Goal: Navigation & Orientation: Find specific page/section

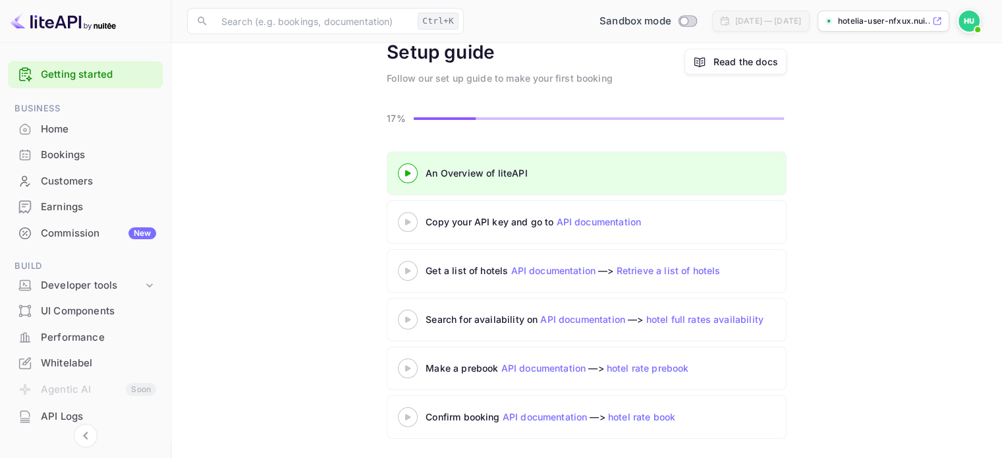
click at [962, 21] on img at bounding box center [969, 21] width 21 height 21
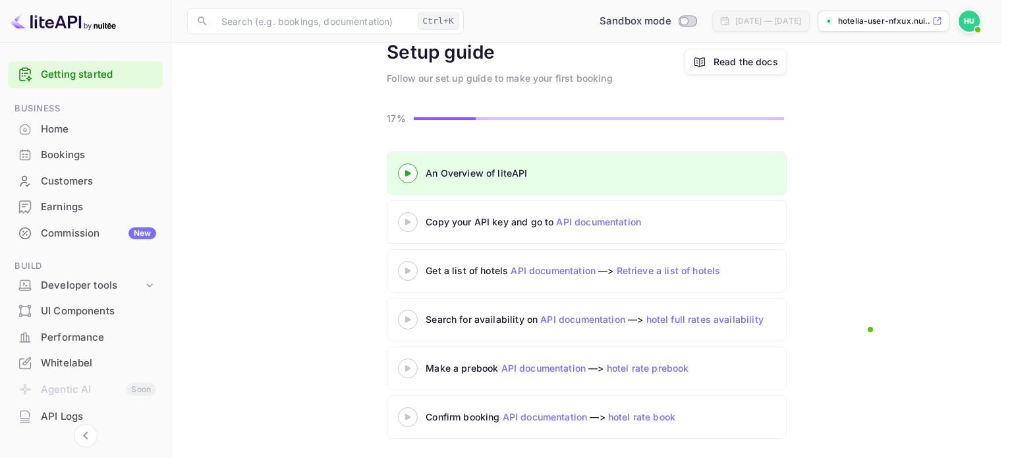
drag, startPoint x: 838, startPoint y: 256, endPoint x: 795, endPoint y: 264, distance: 44.2
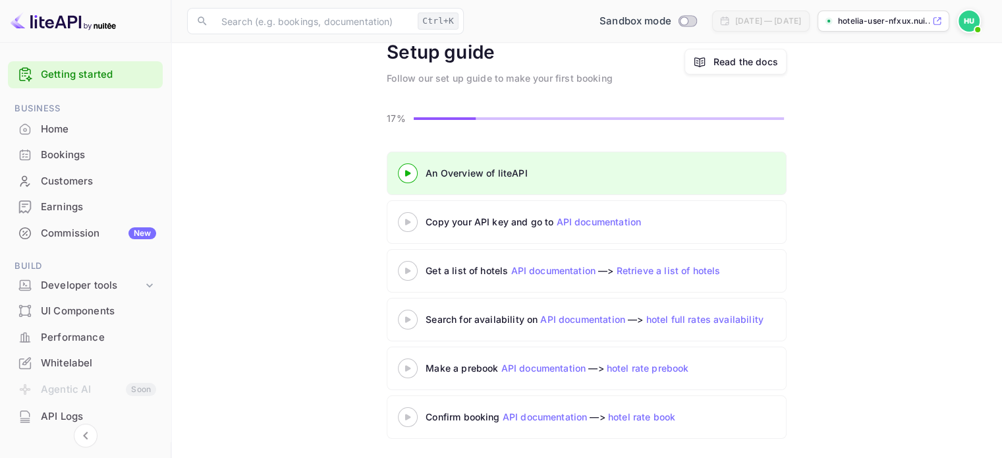
click at [117, 122] on div "Home" at bounding box center [98, 129] width 115 height 15
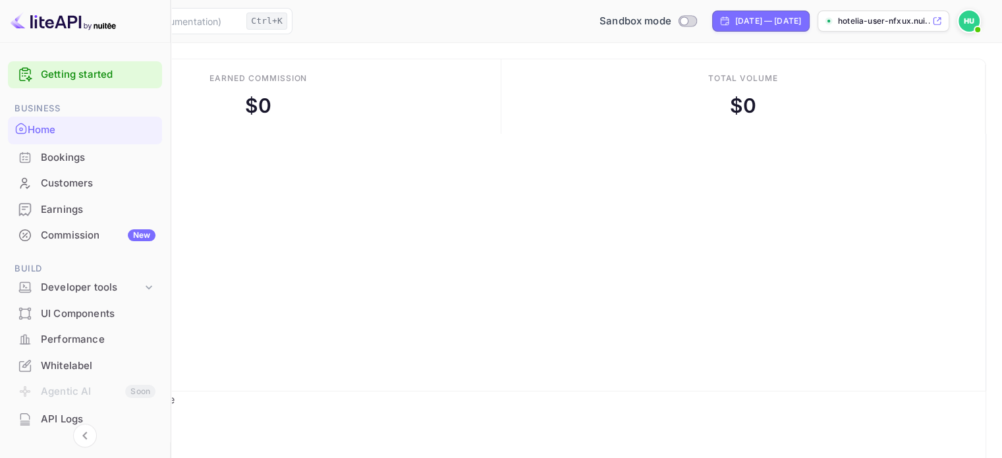
scroll to position [204, 248]
click at [119, 69] on link "Getting started" at bounding box center [98, 74] width 115 height 15
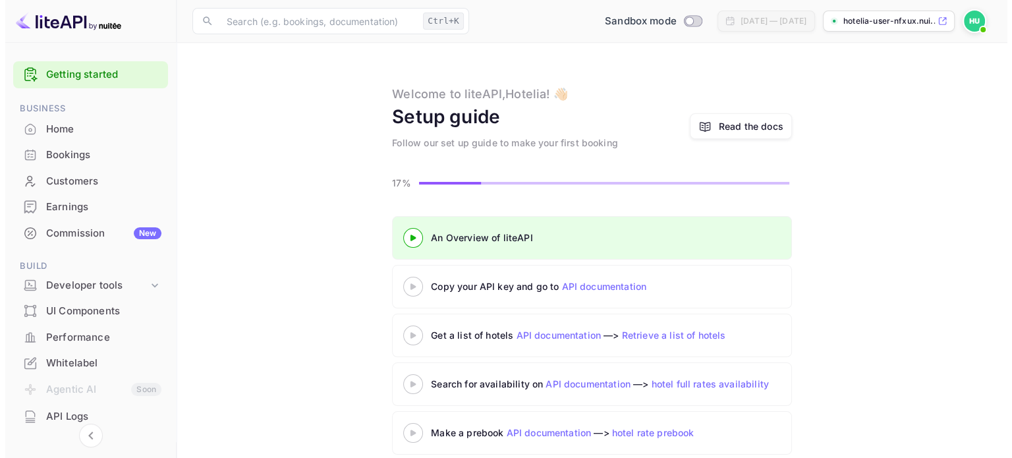
scroll to position [65, 0]
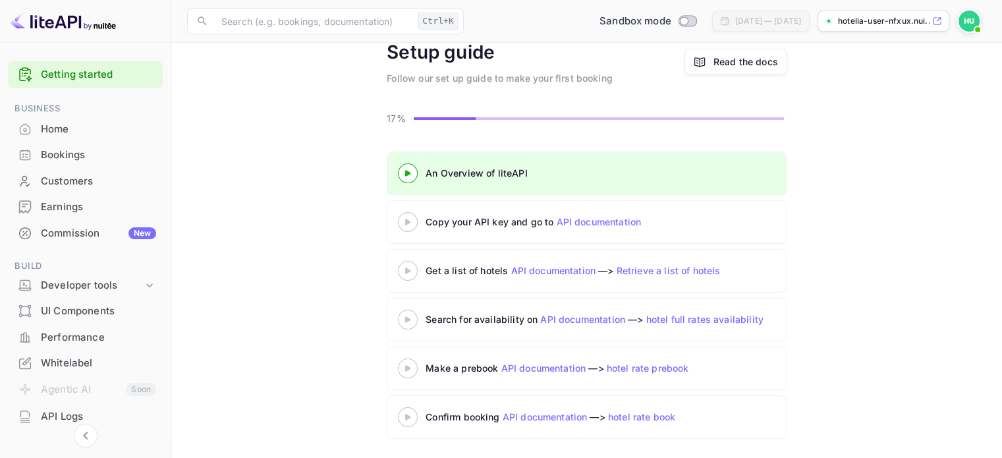
click at [407, 225] on div at bounding box center [408, 222] width 46 height 16
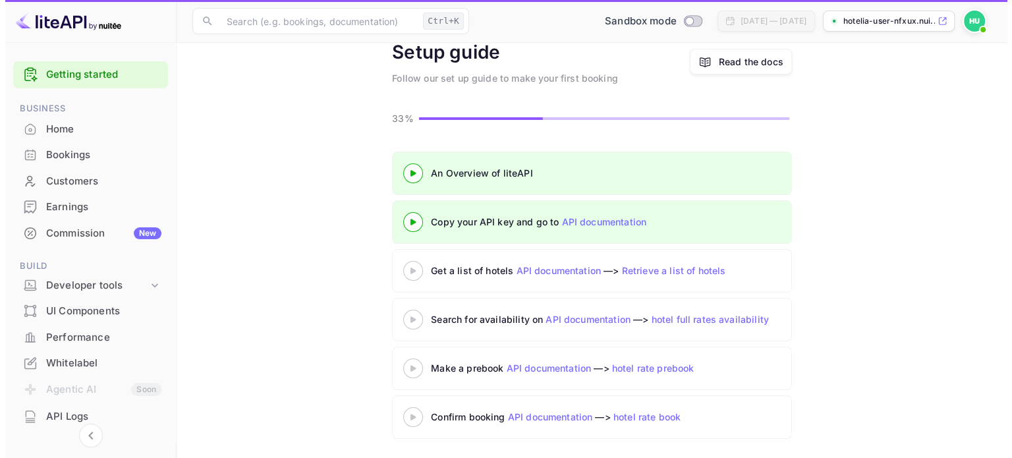
scroll to position [65, 0]
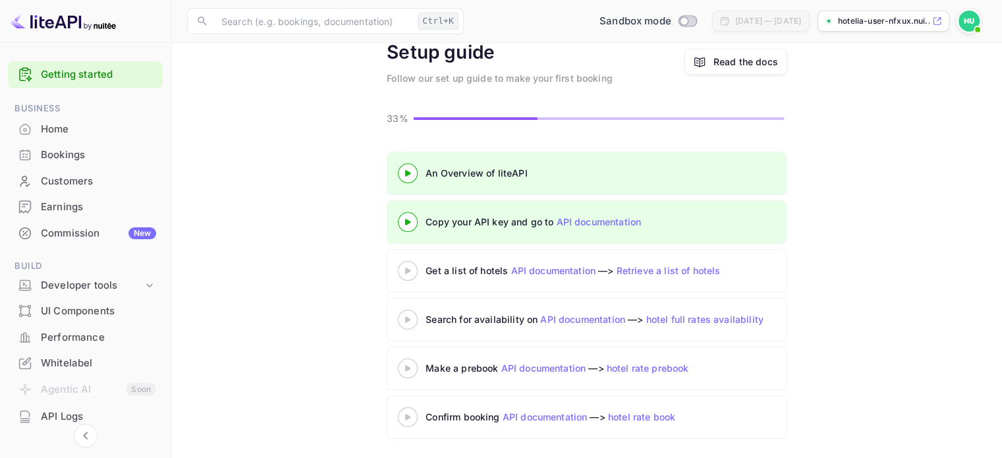
click at [405, 171] on 3 at bounding box center [407, 173] width 5 height 6
